Goal: Check status

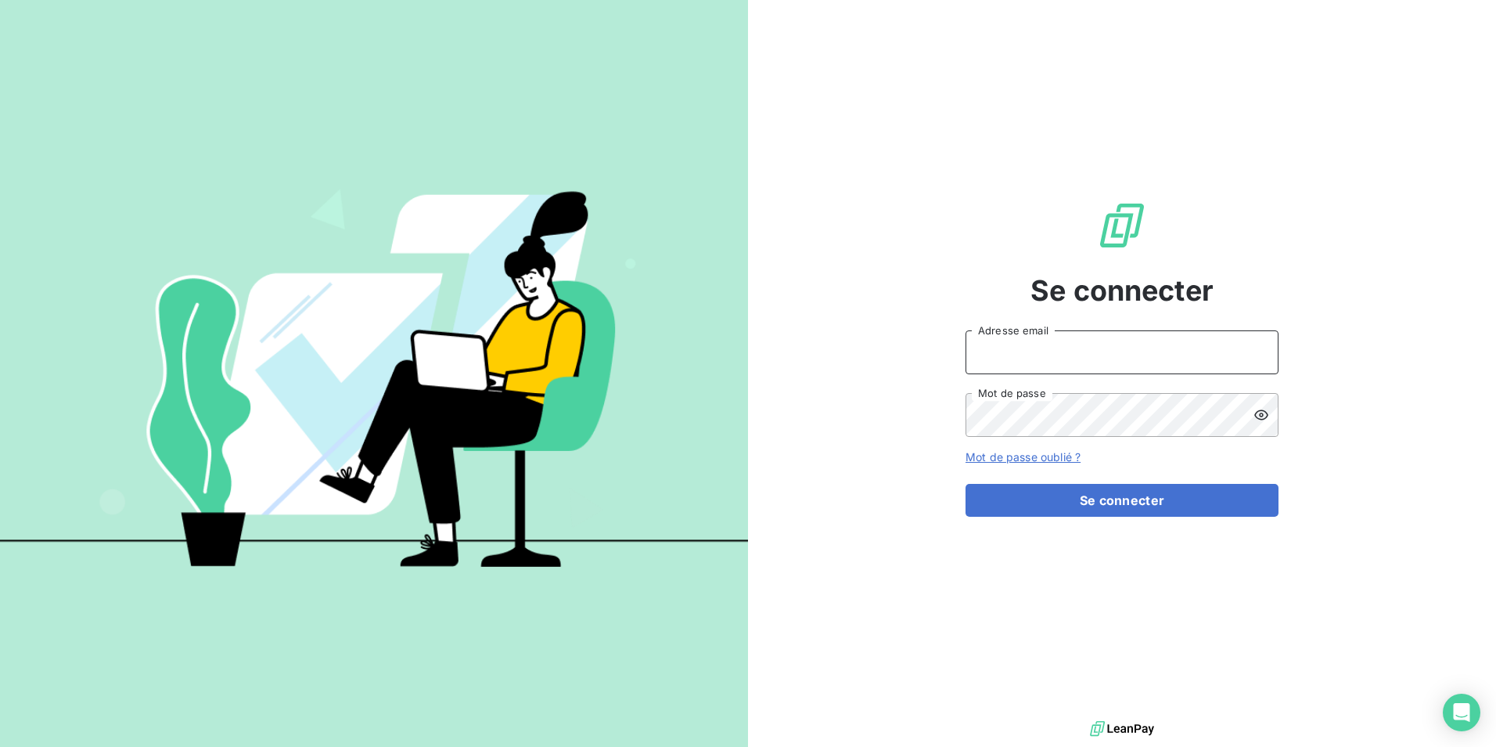
type input "[EMAIL_ADDRESS][DOMAIN_NAME]"
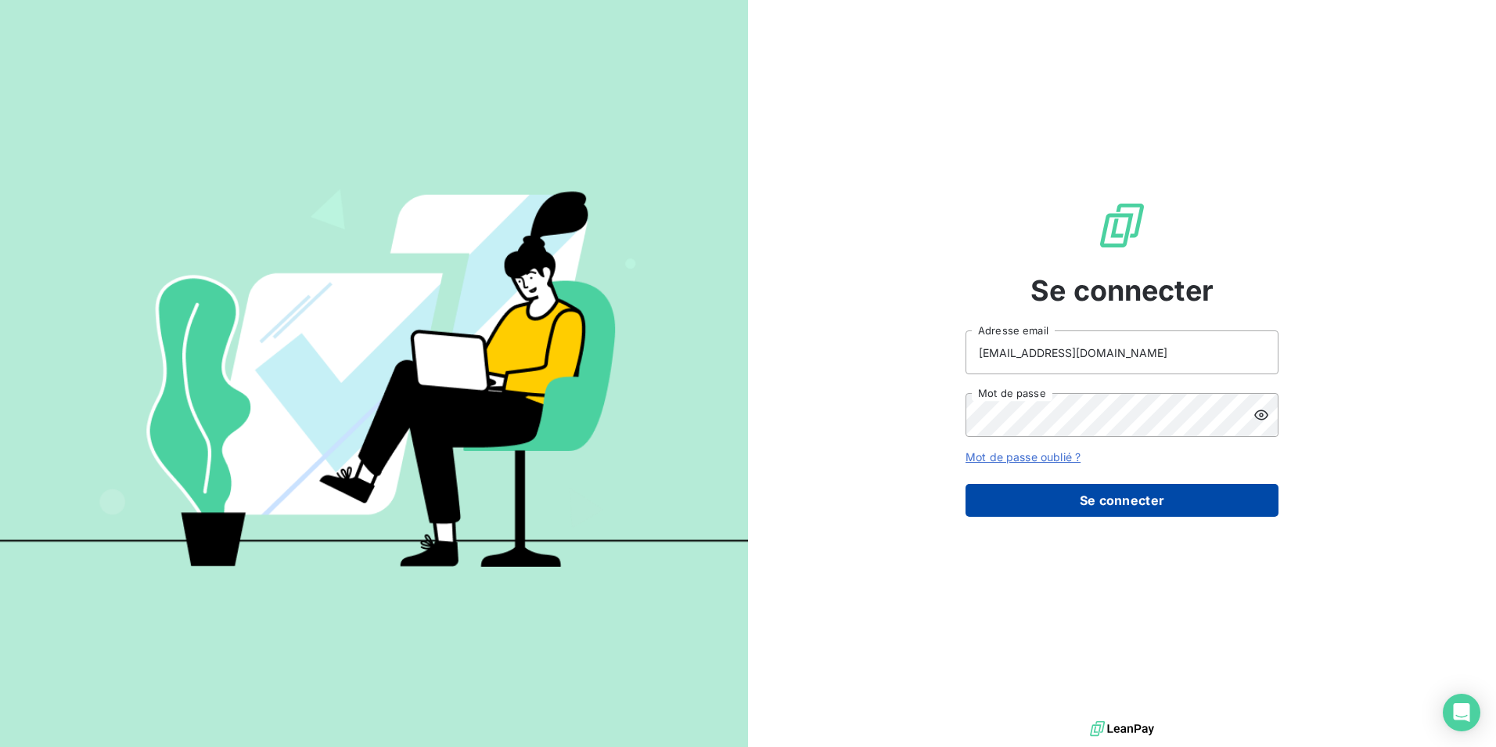
click at [1063, 500] on button "Se connecter" at bounding box center [1122, 500] width 313 height 33
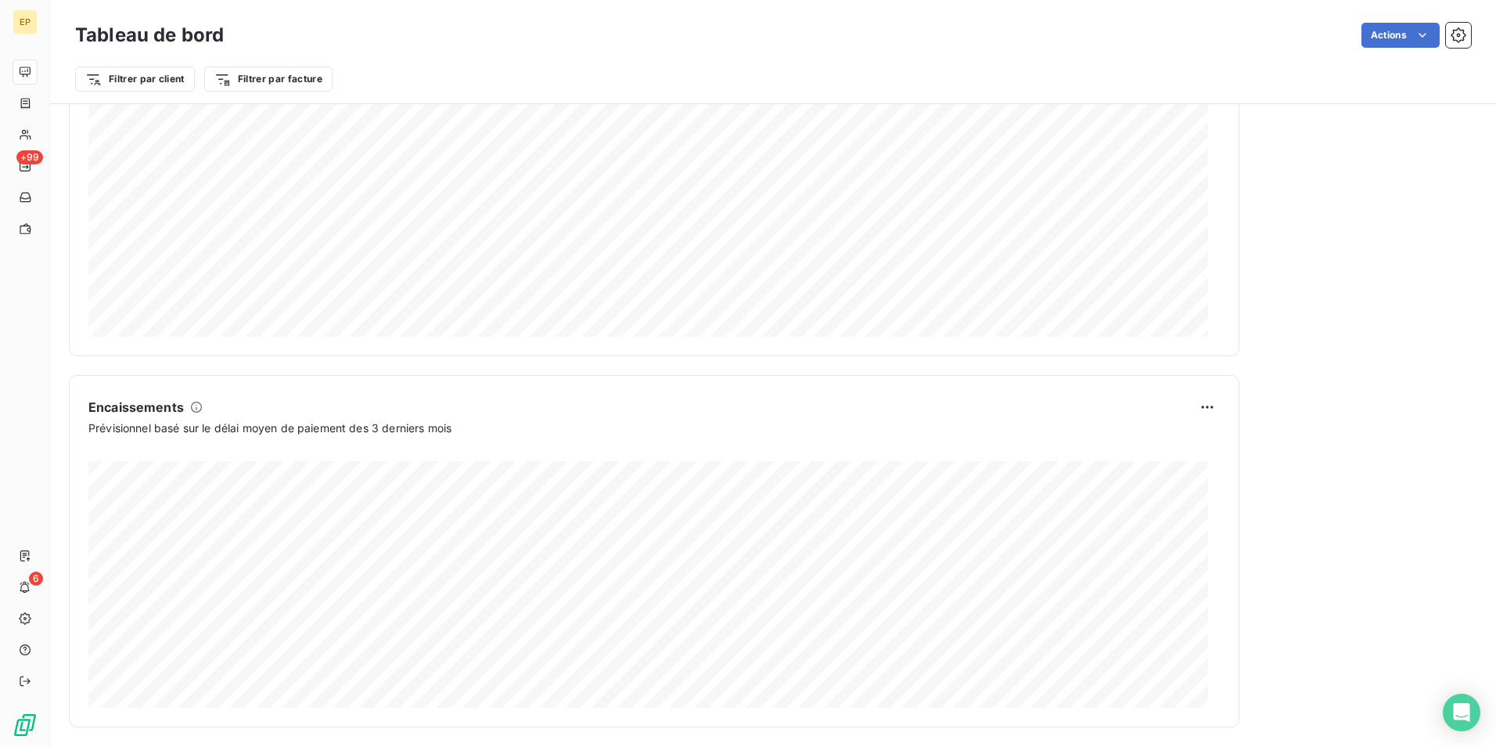
scroll to position [779, 0]
click at [1338, 480] on div "Relances À effectuer 113 Montant à relancer 331,7 k € 11 relances ou actions ef…" at bounding box center [1368, 28] width 219 height 1387
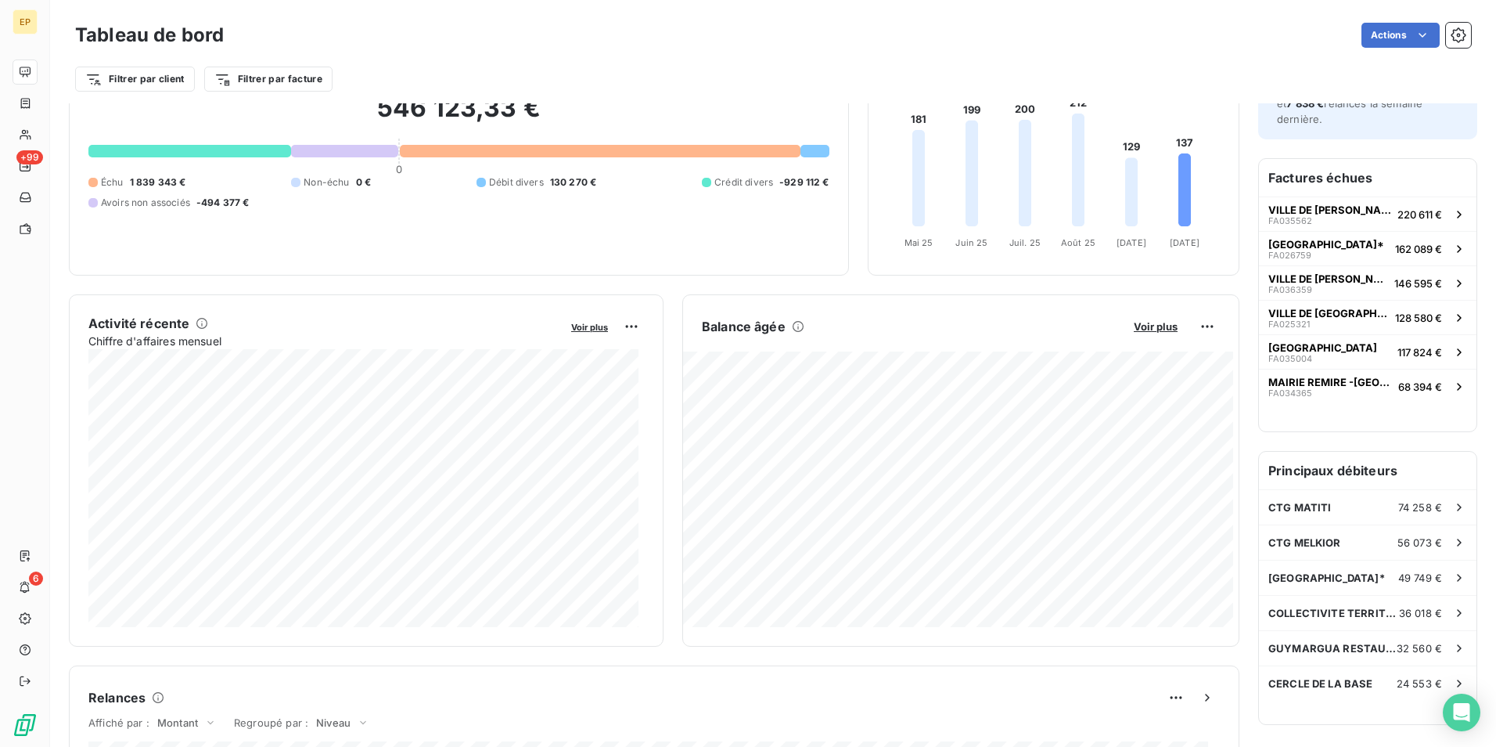
scroll to position [0, 0]
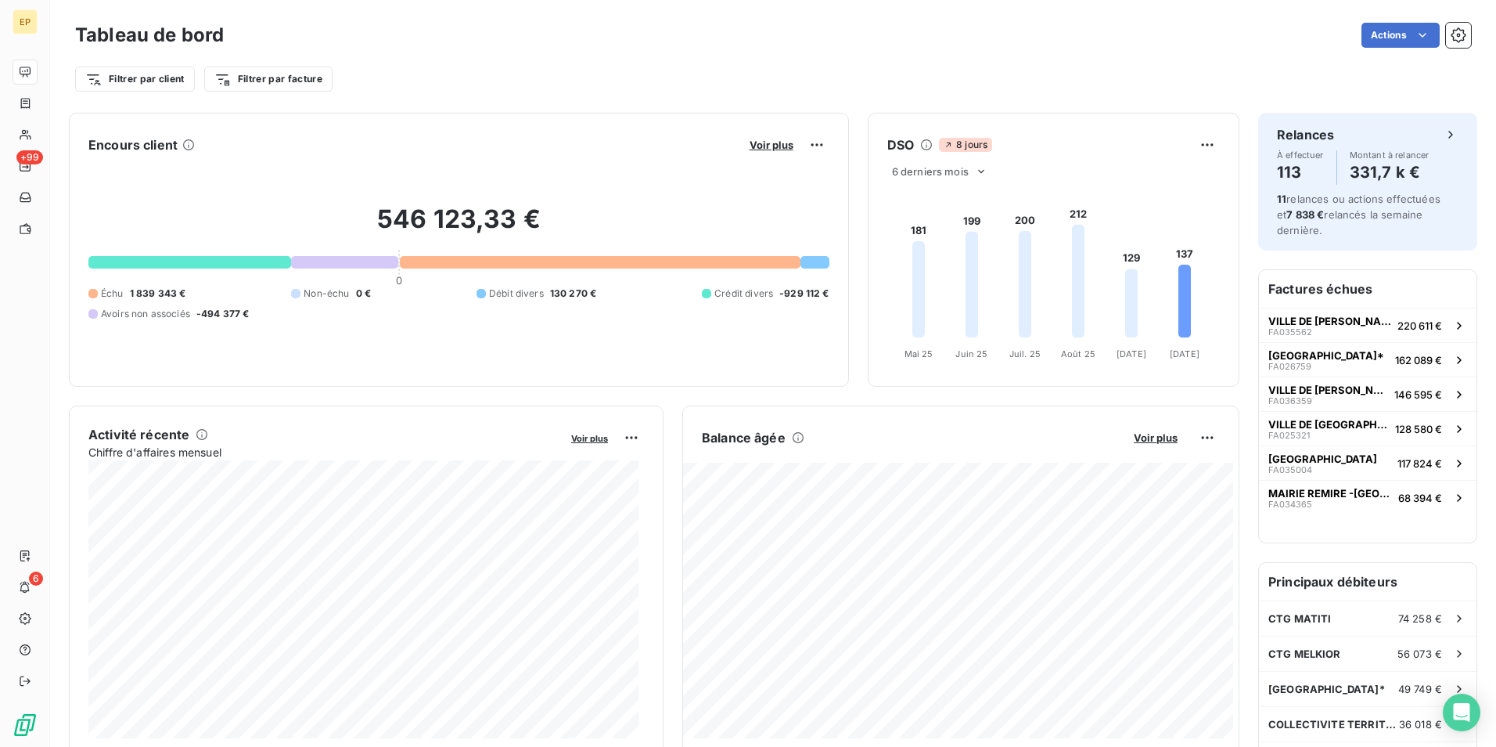
click at [426, 262] on div at bounding box center [600, 262] width 401 height 13
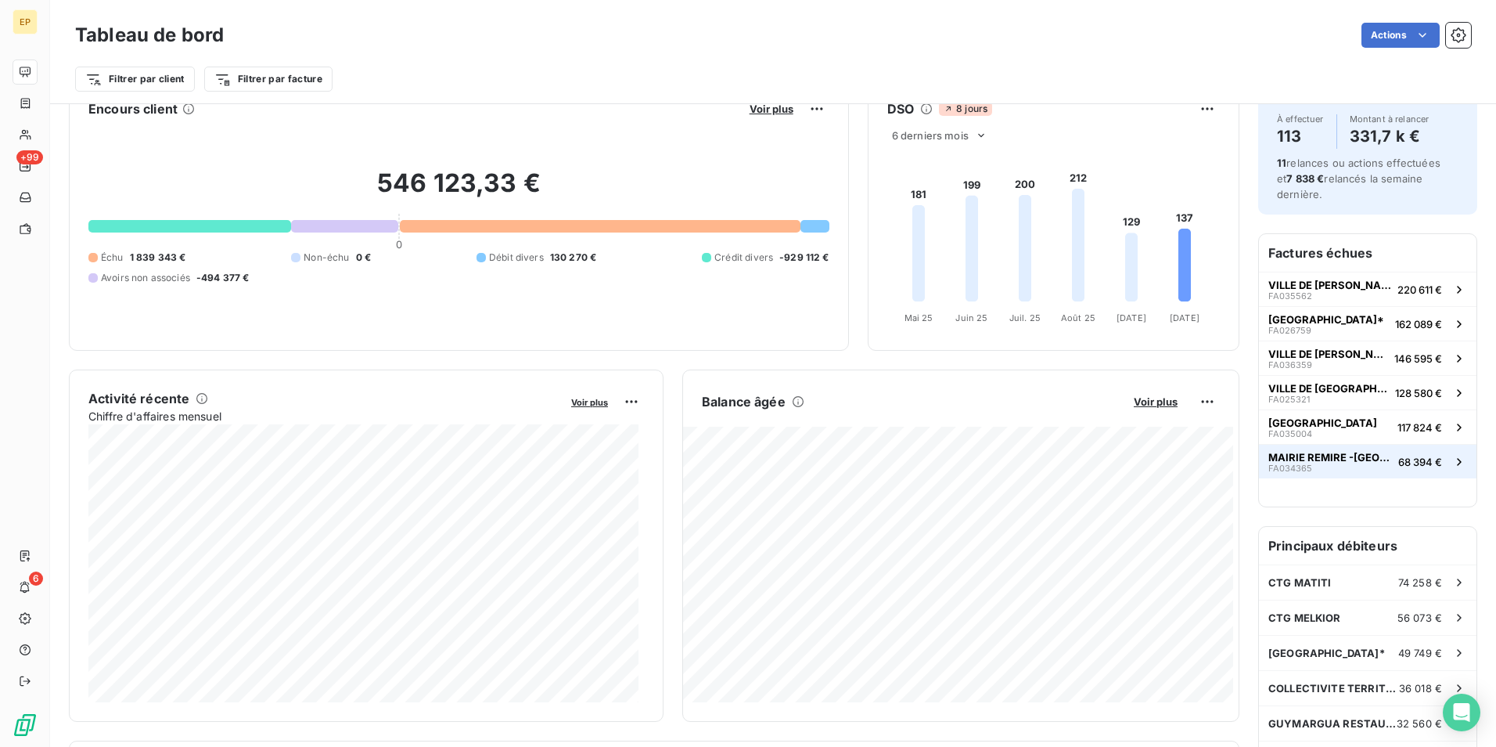
scroll to position [1, 0]
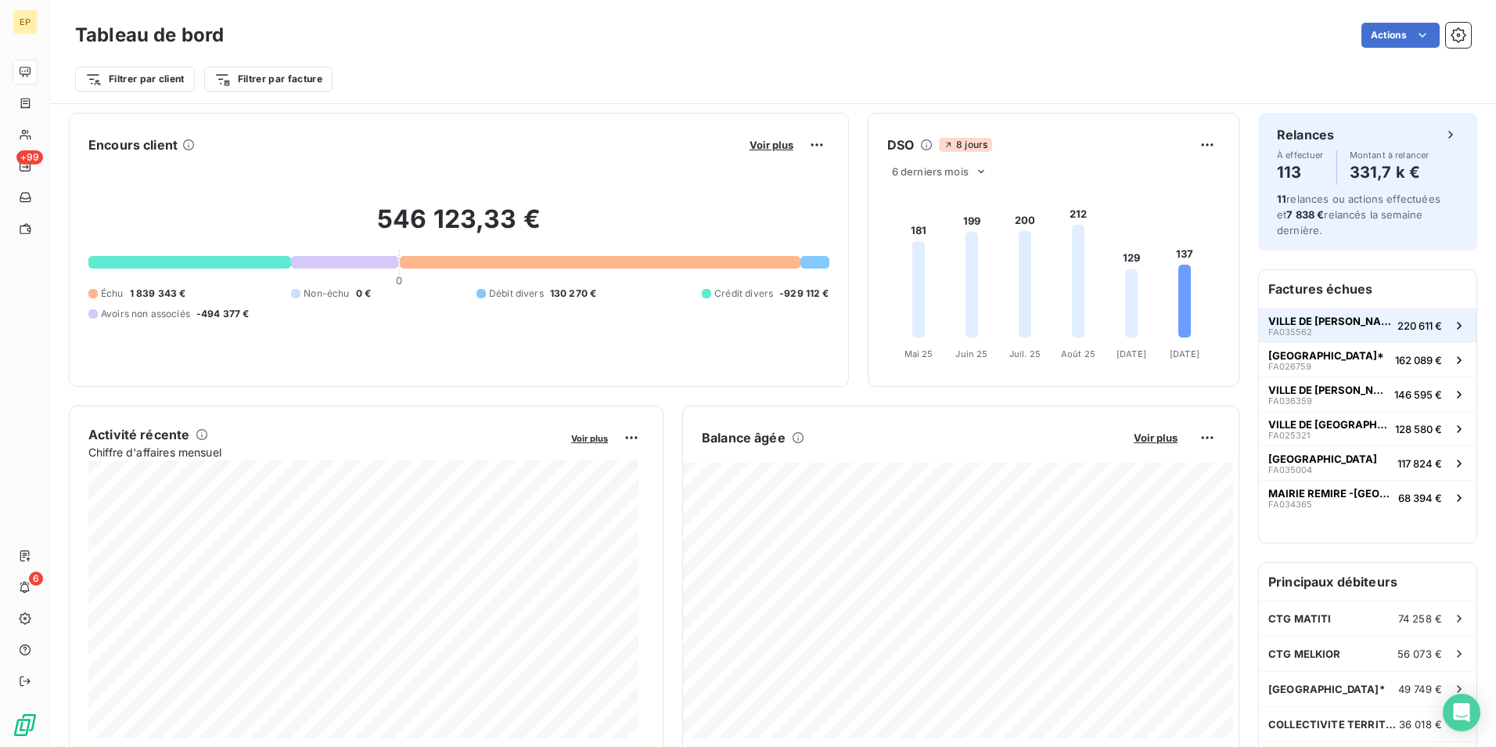
click at [1331, 320] on span "VILLE DE [PERSON_NAME]" at bounding box center [1330, 321] width 123 height 13
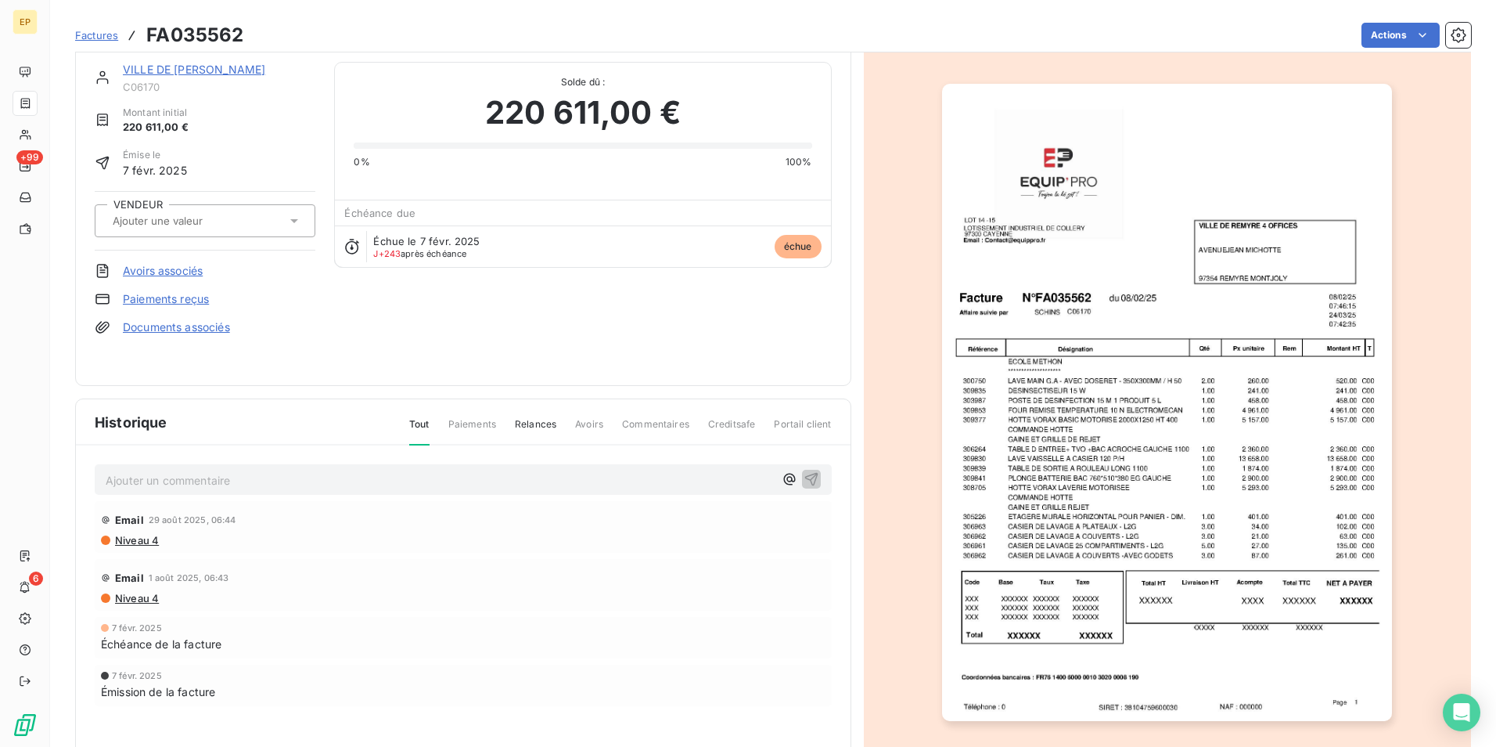
scroll to position [60, 0]
